Goal: Information Seeking & Learning: Learn about a topic

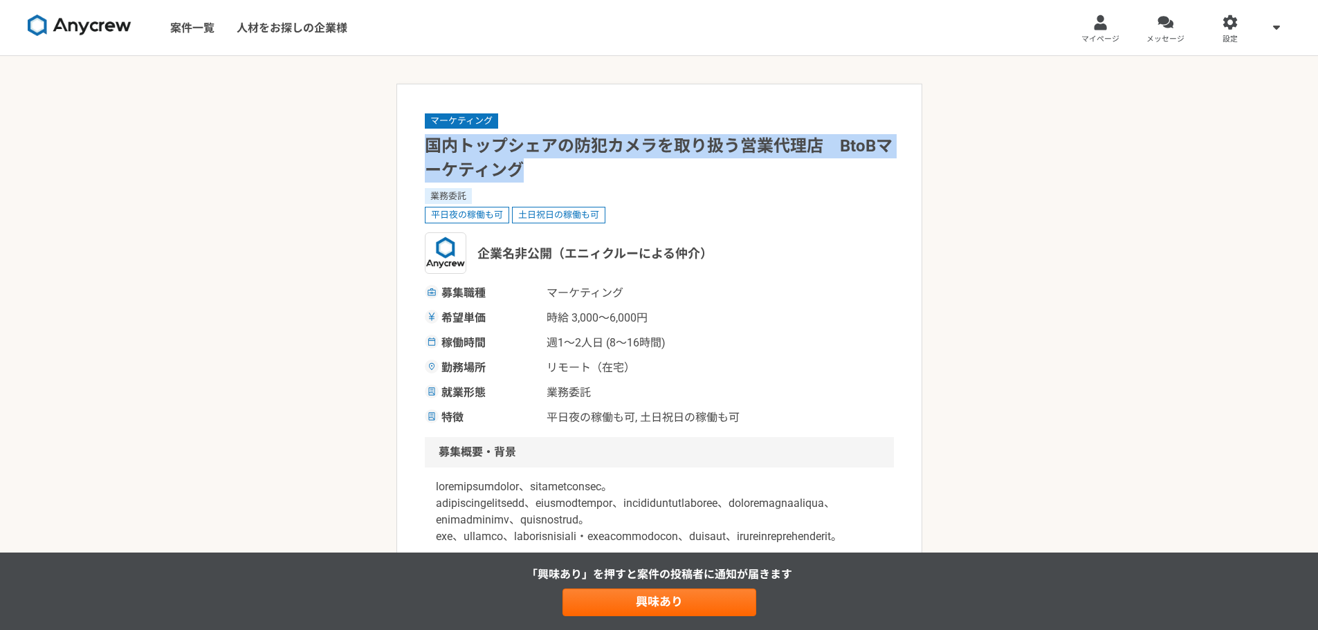
drag, startPoint x: 527, startPoint y: 166, endPoint x: 429, endPoint y: 149, distance: 99.8
click at [429, 149] on h1 "国内トップシェアの防犯カメラを取り扱う営業代理店　BtoBマーケティング" at bounding box center [659, 158] width 469 height 48
copy h1 "国内トップシェアの防犯カメラを取り扱う営業代理店　BtoBマーケティング"
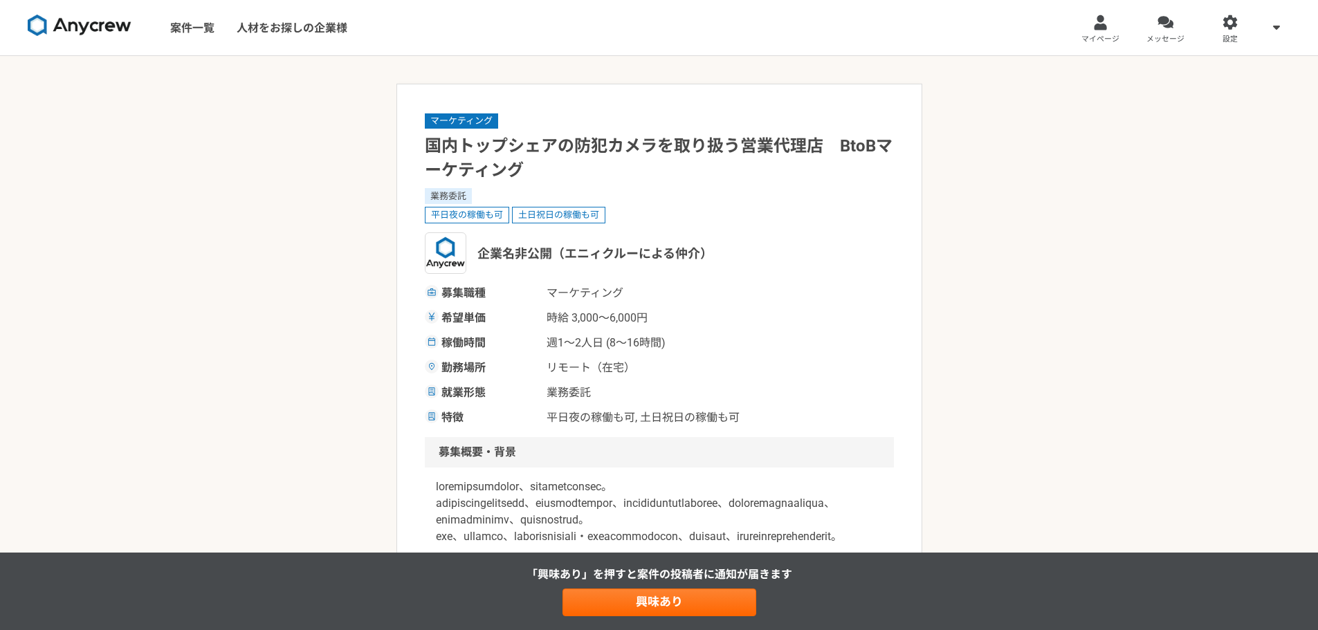
click at [825, 268] on div "企業名非公開（エニィクルーによる仲介）" at bounding box center [659, 254] width 469 height 42
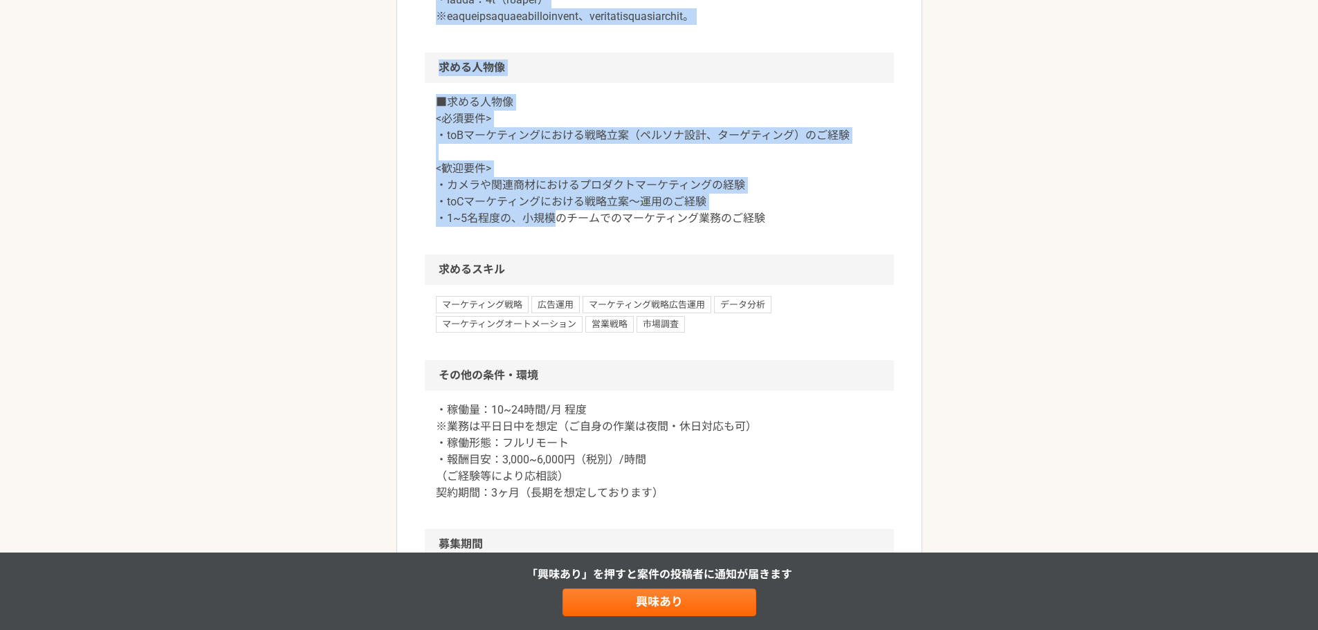
scroll to position [1457, 0]
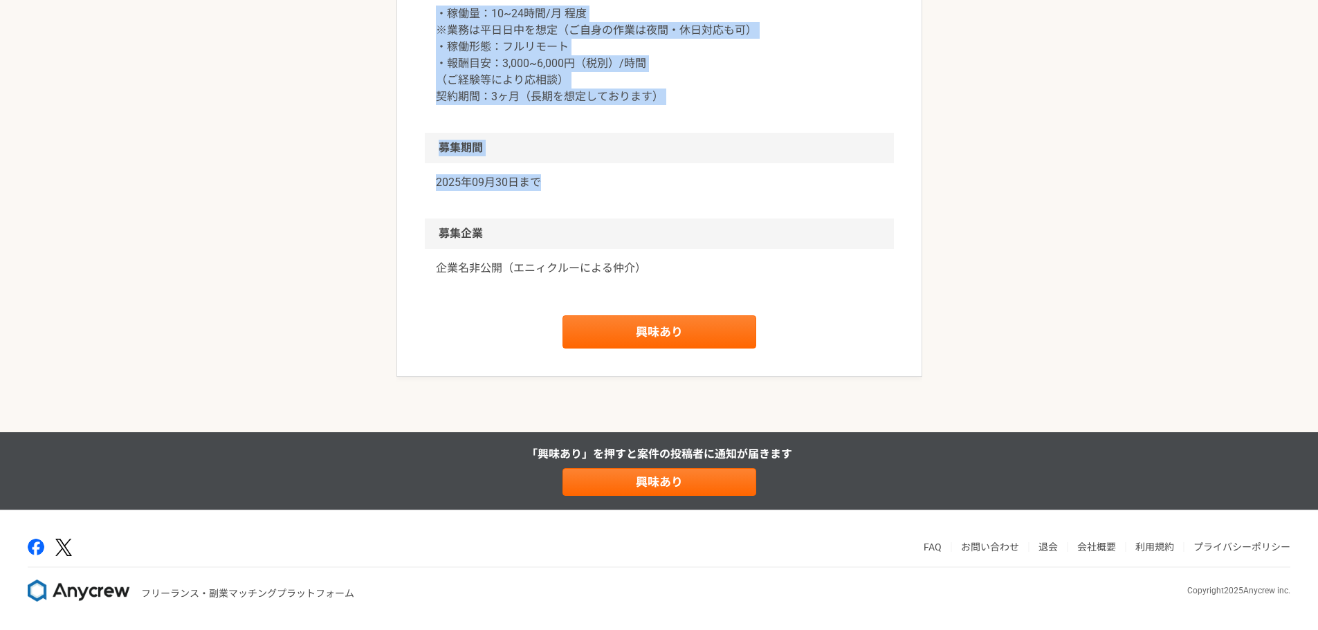
drag, startPoint x: 426, startPoint y: 142, endPoint x: 587, endPoint y: 264, distance: 202.1
copy article "国内トップシェアの防犯カメラを取り扱う営業代理店　BtoBマーケティング 業務委託 平日夜の稼働も可 土日祝日の稼働も可 企業名非公開（エニィクルーによる仲介…"
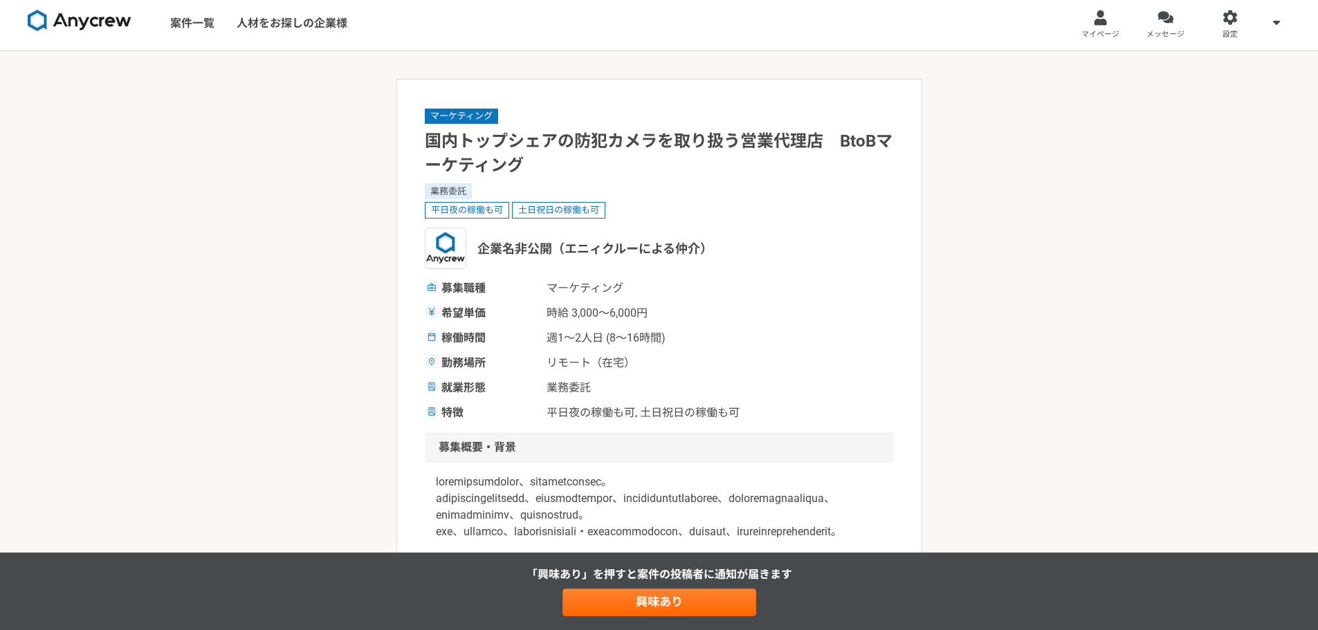
scroll to position [0, 0]
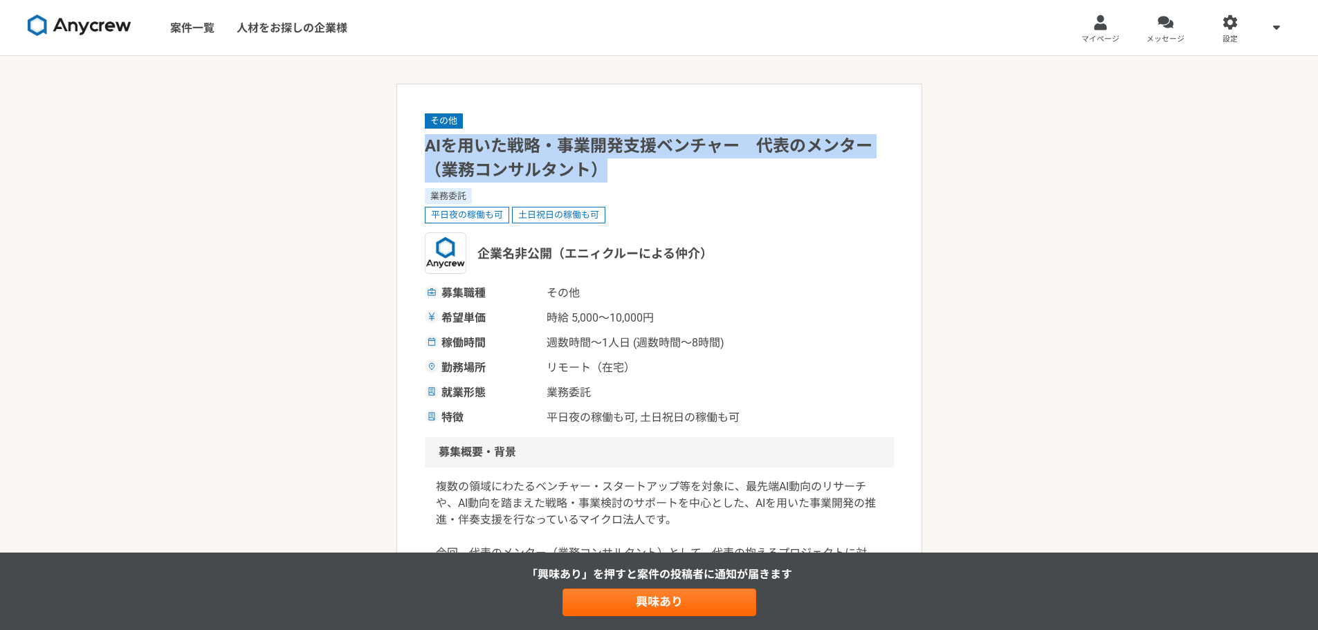
drag, startPoint x: 605, startPoint y: 172, endPoint x: 427, endPoint y: 147, distance: 180.2
click at [427, 147] on h1 "AIを用いた戦略・事業開発支援ベンチャー　代表のメンター（業務コンサルタント）" at bounding box center [659, 158] width 469 height 48
copy h1 "AIを用いた戦略・事業開発支援ベンチャー　代表のメンター（業務コンサルタント）"
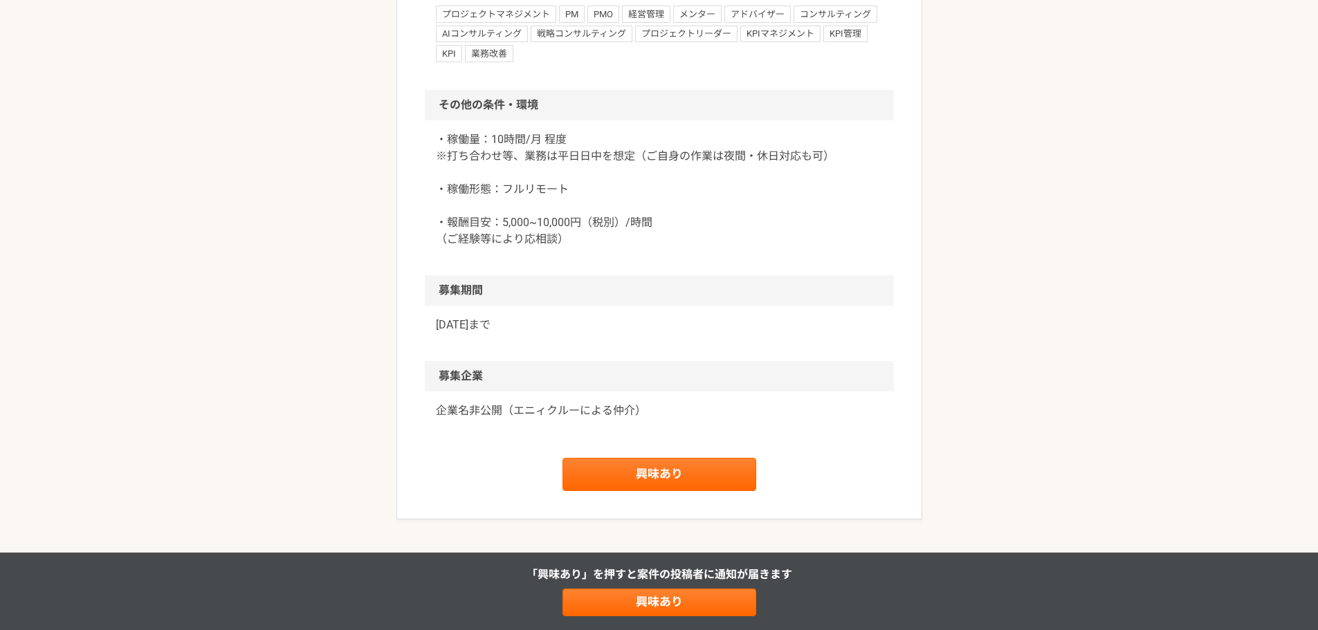
scroll to position [1107, 0]
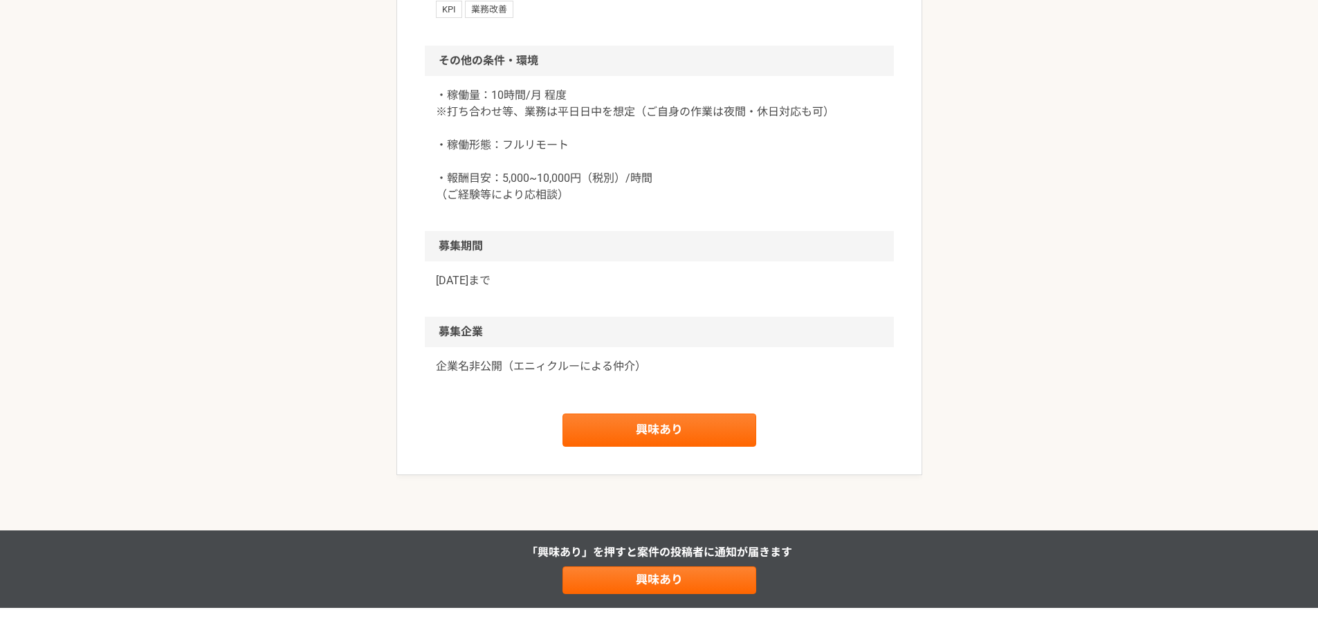
drag, startPoint x: 427, startPoint y: 143, endPoint x: 538, endPoint y: 280, distance: 175.6
copy article "AIを用いた戦略・事業開発支援ベンチャー　代表のメンター（業務コンサルタント） 業務委託 平日夜の稼働も可 土日祝日の稼働も可 企業名非公開（エニィクルーによ…"
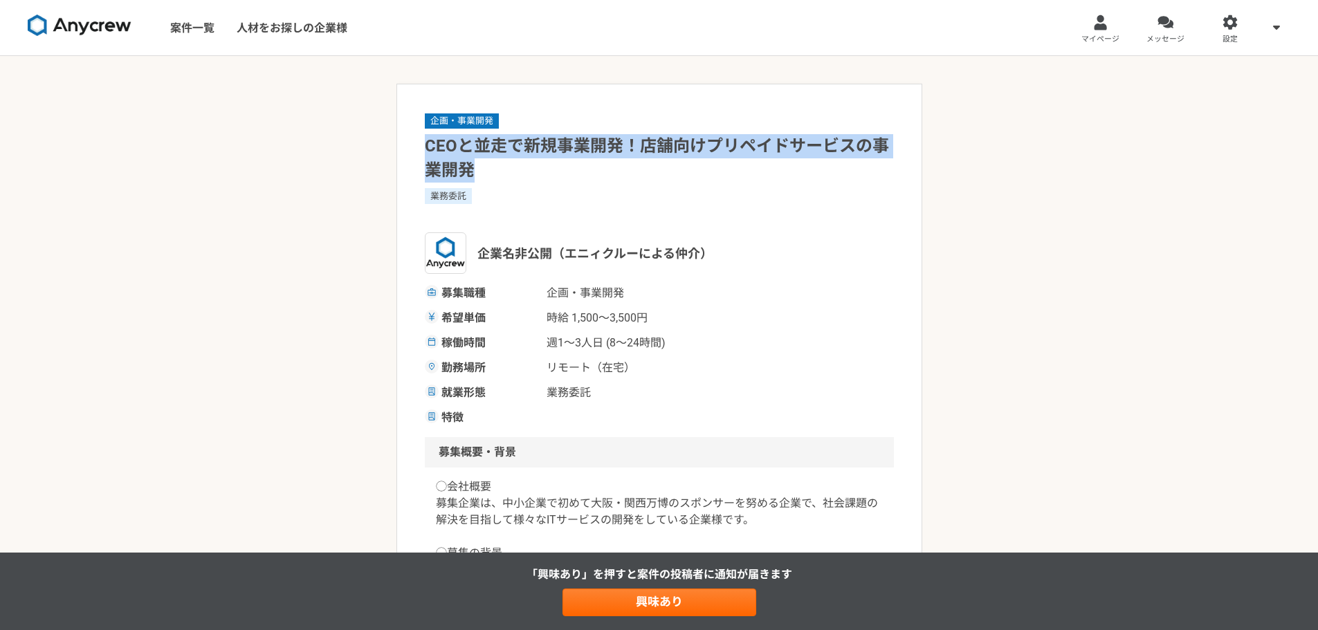
drag, startPoint x: 466, startPoint y: 170, endPoint x: 426, endPoint y: 148, distance: 46.1
click at [426, 148] on h1 "CEOと並走で新規事業開発！店舗向けプリペイドサービスの事業開発" at bounding box center [659, 158] width 469 height 48
copy h1 "CEOと並走で新規事業開発！店舗向けプリペイドサービスの事業開発"
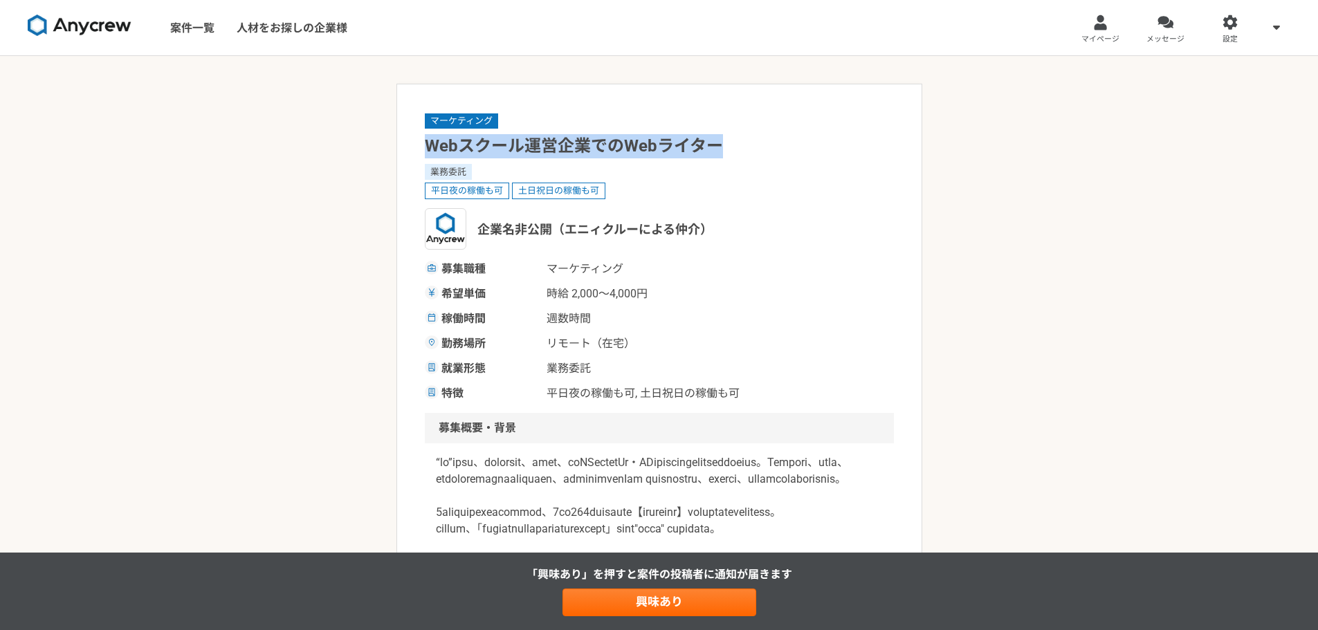
drag, startPoint x: 713, startPoint y: 144, endPoint x: 428, endPoint y: 155, distance: 284.6
click at [428, 155] on h1 "Webスクール運営企業でのWebライター" at bounding box center [659, 146] width 469 height 24
copy h1 "Webスクール運営企業でのWebライター"
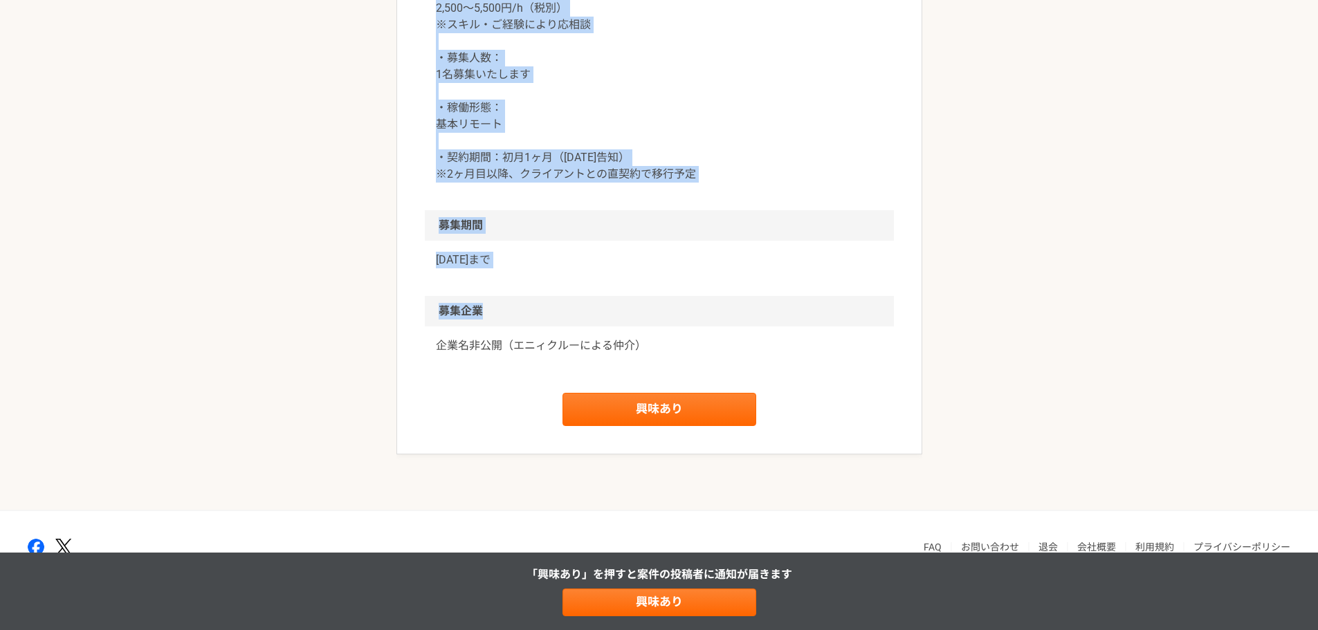
scroll to position [1363, 0]
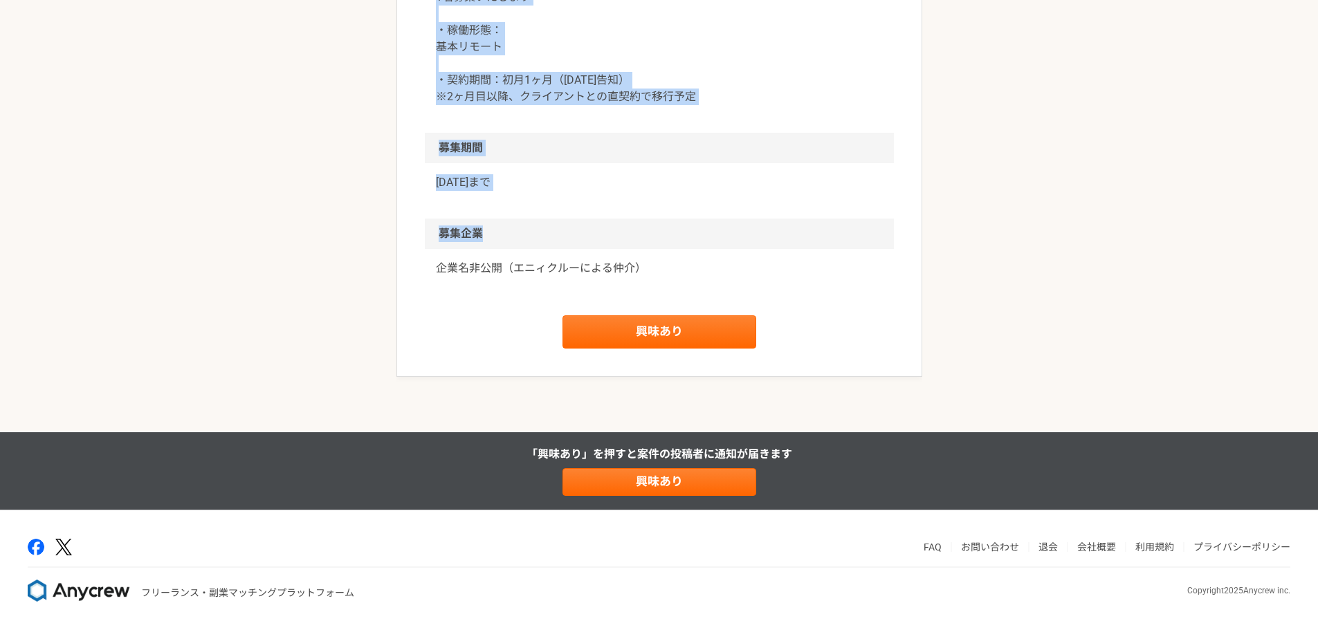
drag, startPoint x: 422, startPoint y: 147, endPoint x: 546, endPoint y: 262, distance: 168.9
copy article "Webスクール運営企業でのWebライター 業務委託 平日夜の稼働も可 土日祝日の稼働も可 企業名非公開（エニィクルーによる仲介） 募集職種 マーケティング 希…"
drag, startPoint x: 719, startPoint y: 121, endPoint x: 496, endPoint y: 33, distance: 239.5
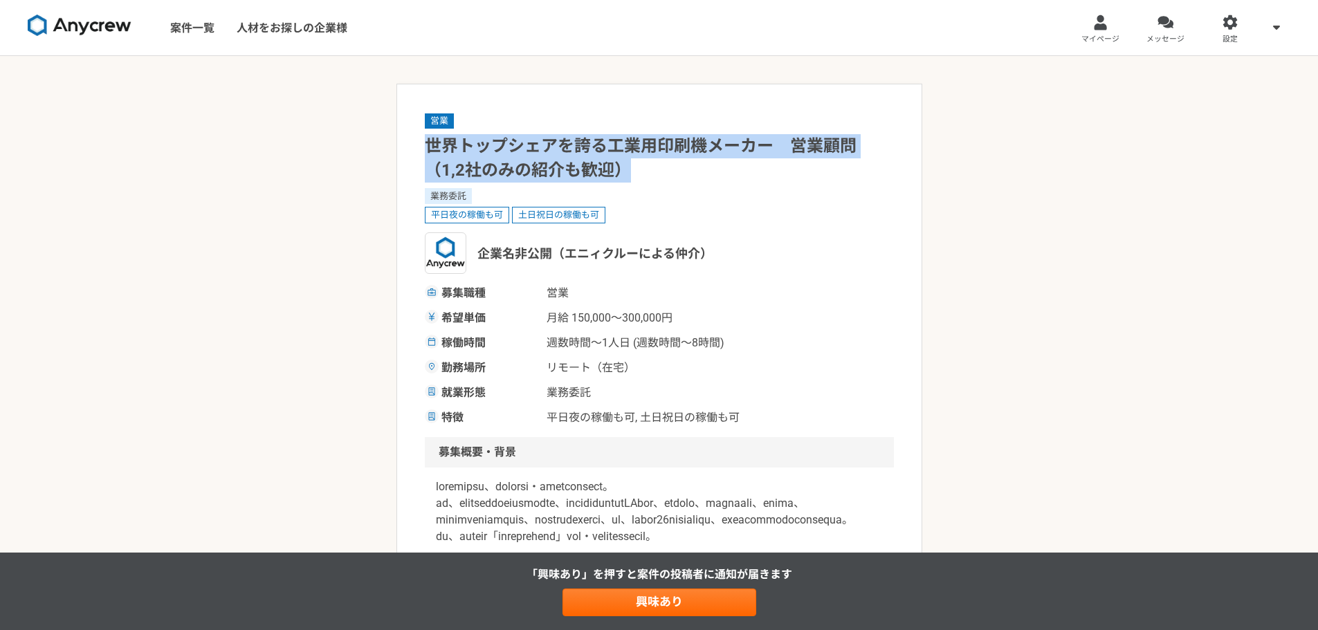
drag, startPoint x: 623, startPoint y: 166, endPoint x: 420, endPoint y: 147, distance: 203.6
copy h1 "世界トップシェアを誇る工業用印刷機メーカー　営業顧問（1,2社のみの紹介も歓迎）"
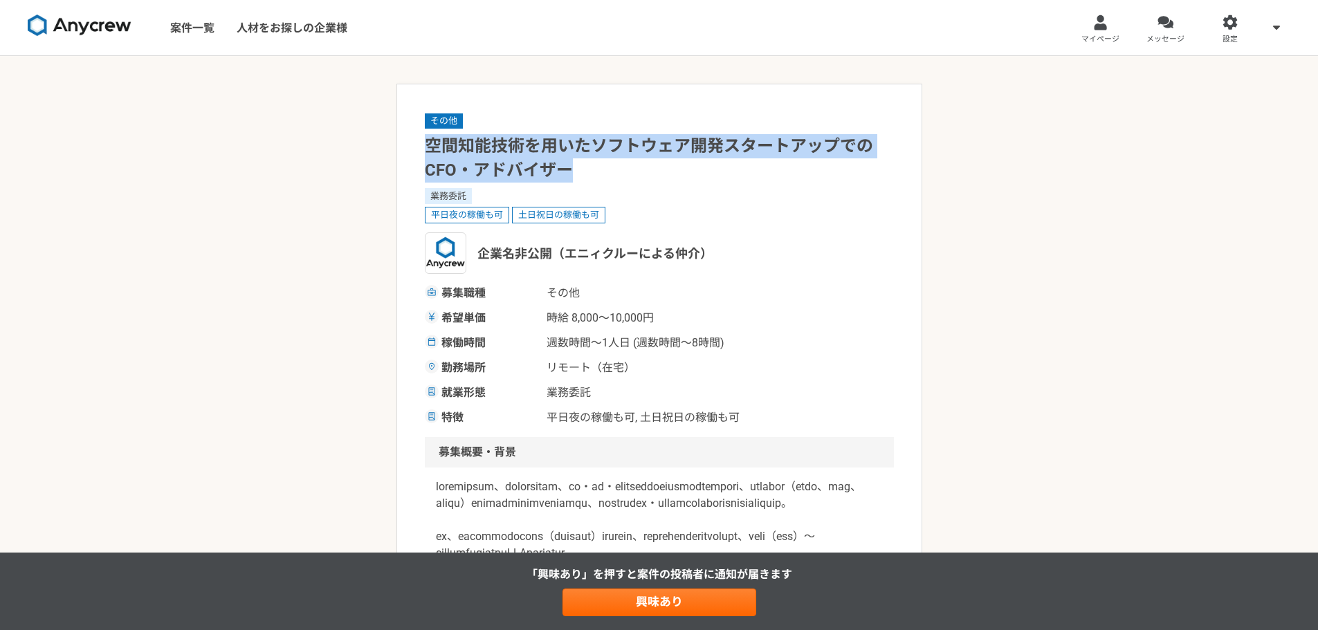
drag, startPoint x: 542, startPoint y: 158, endPoint x: 427, endPoint y: 150, distance: 115.2
click at [427, 150] on h1 "空間知能技術を用いたソフトウェア開発スタートアップでのCFO・アドバイザー" at bounding box center [659, 158] width 469 height 48
copy h1 "空間知能技術を用いたソフトウェア開発スタートアップでのCFO・アドバイザー"
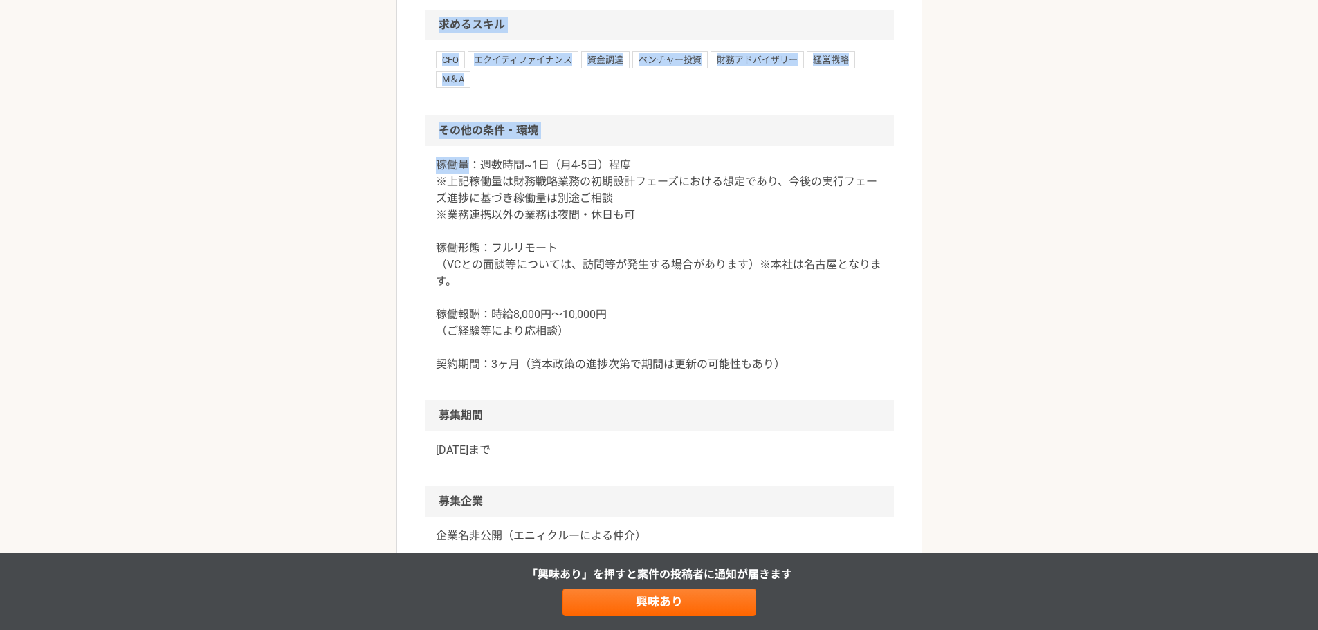
scroll to position [1722, 0]
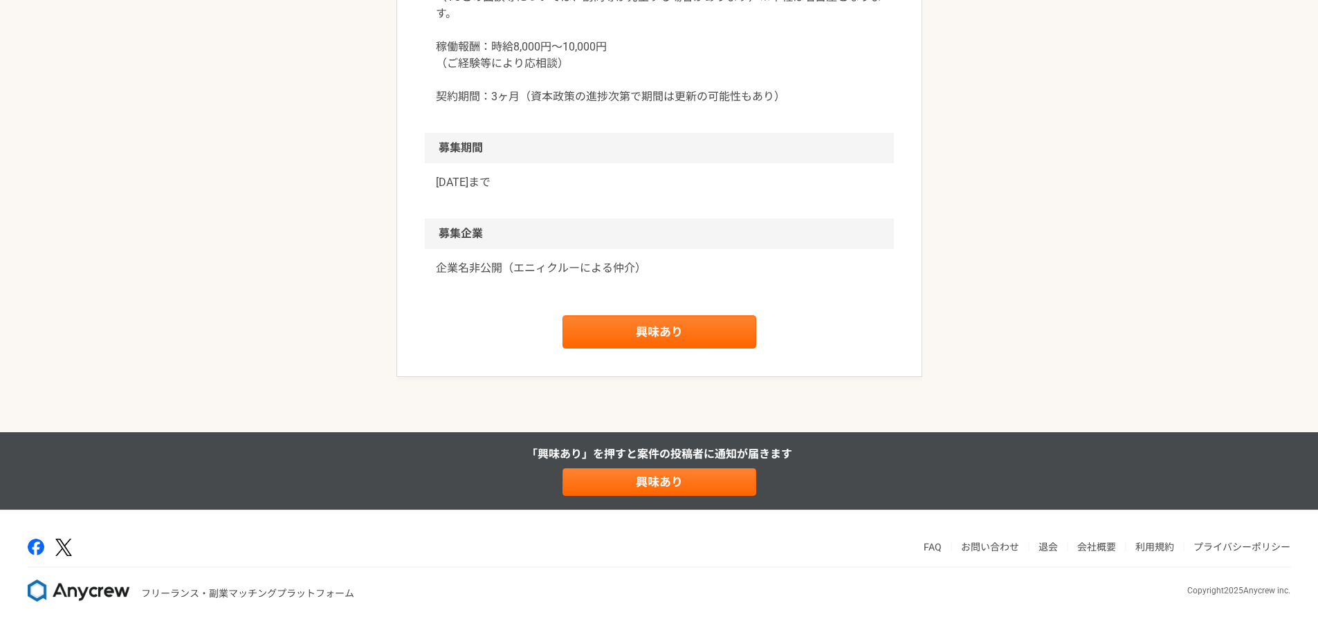
drag, startPoint x: 430, startPoint y: 146, endPoint x: 540, endPoint y: 266, distance: 163.1
copy article "空間知能技術を用いたソフトウェア開発スタートアップでのCFO・アドバイザー 業務委託 平日夜の稼働も可 土日祝日の稼働も可 企業名非公開（エニィクルーによる仲…"
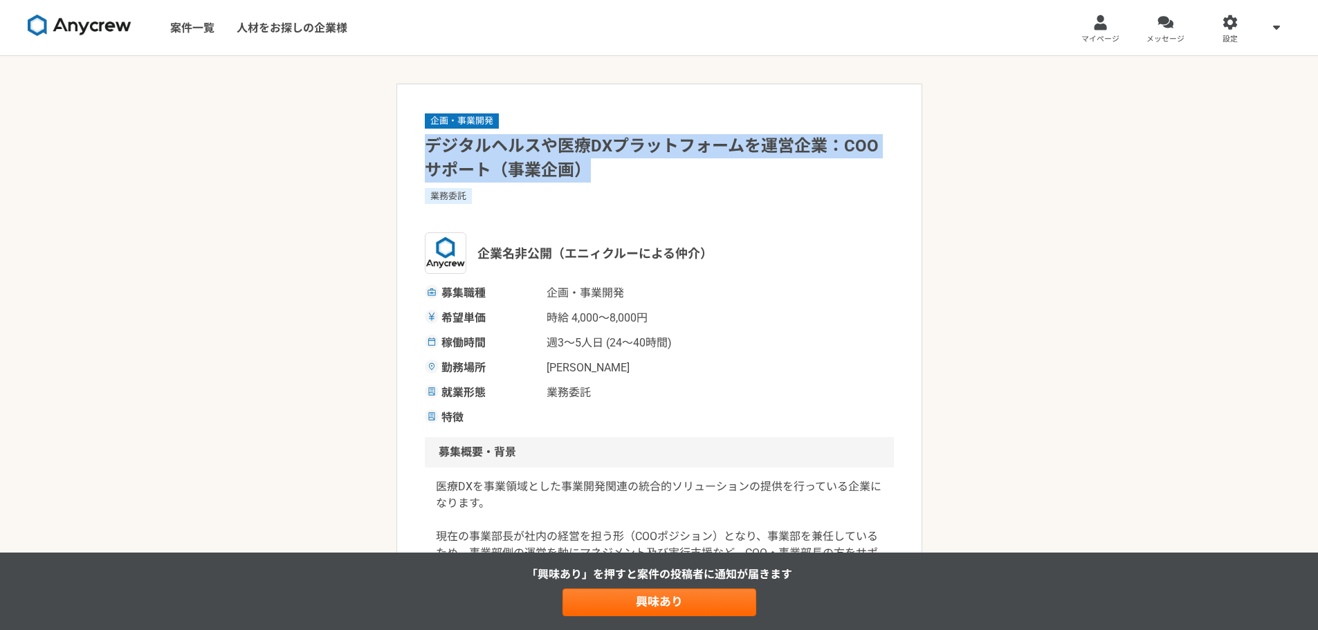
drag, startPoint x: 608, startPoint y: 163, endPoint x: 428, endPoint y: 132, distance: 182.6
click at [428, 132] on div "企画・事業開発 デジタルヘルスや医療DXプラットフォームを運営企業：COOサポート（事業企画） 業務委託 企業名非公開（エニィクルーによる仲介） 募集職種 企…" at bounding box center [659, 269] width 469 height 314
copy h1 "デジタルヘルスや医療DXプラットフォームを運営企業：COOサポート（事業企画）"
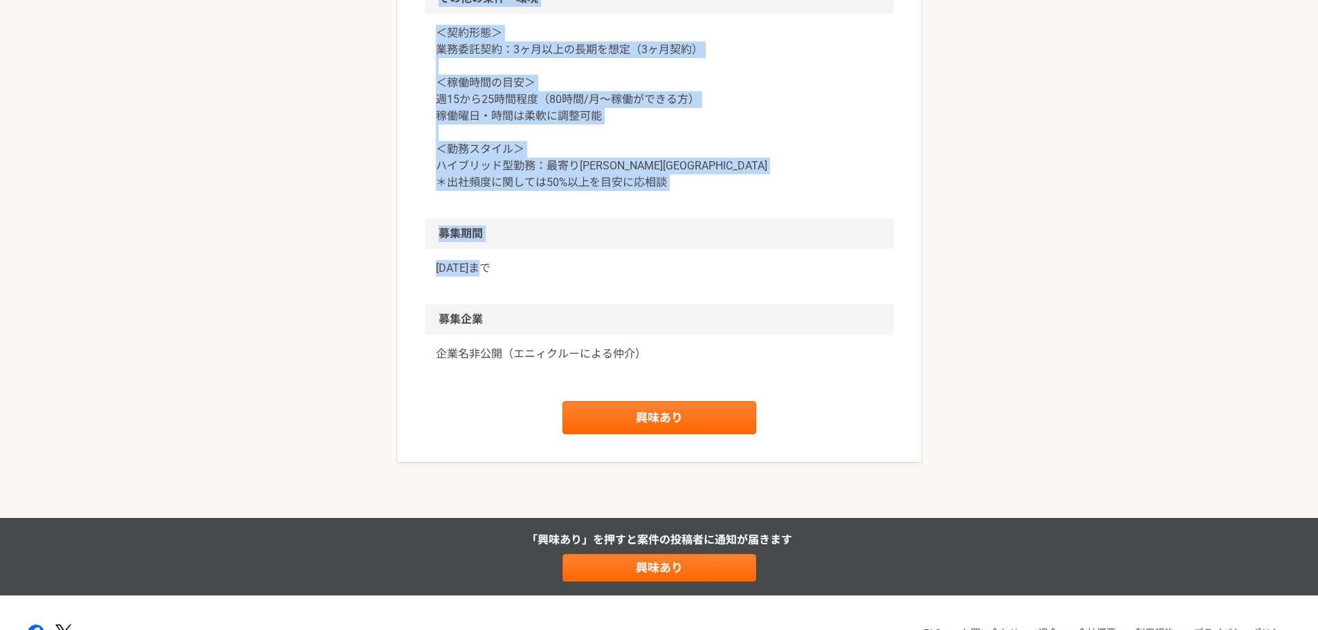
scroll to position [1506, 0]
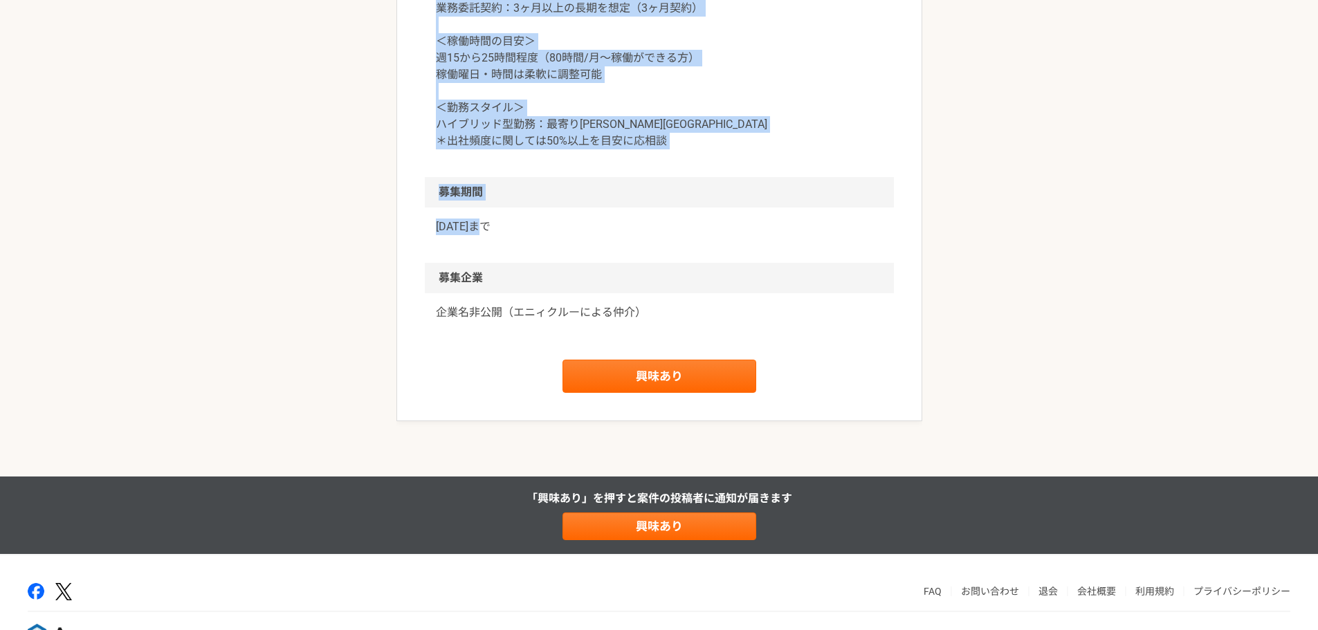
drag, startPoint x: 428, startPoint y: 143, endPoint x: 553, endPoint y: 266, distance: 176.2
copy article "loremipsumDOlorsitametcon：ADIpisc（elit） sedd eiusmo（temporincid） utla et・dolo m…"
